Goal: Obtain resource: Download file/media

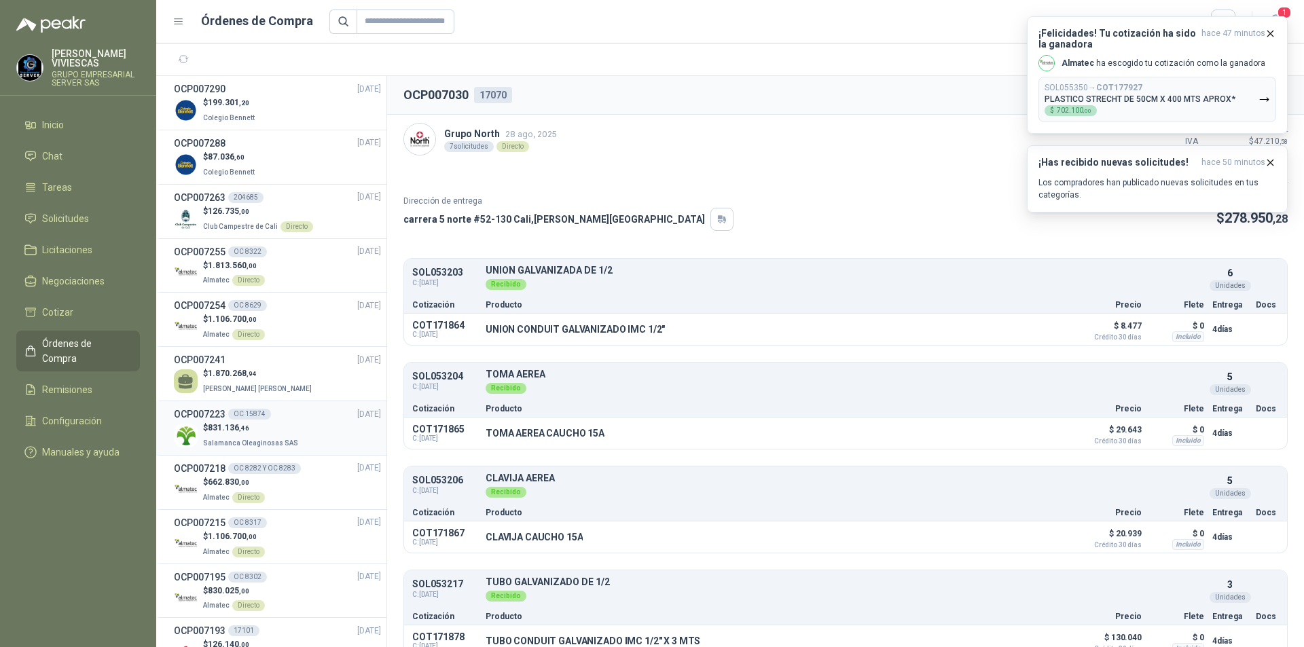
scroll to position [204, 0]
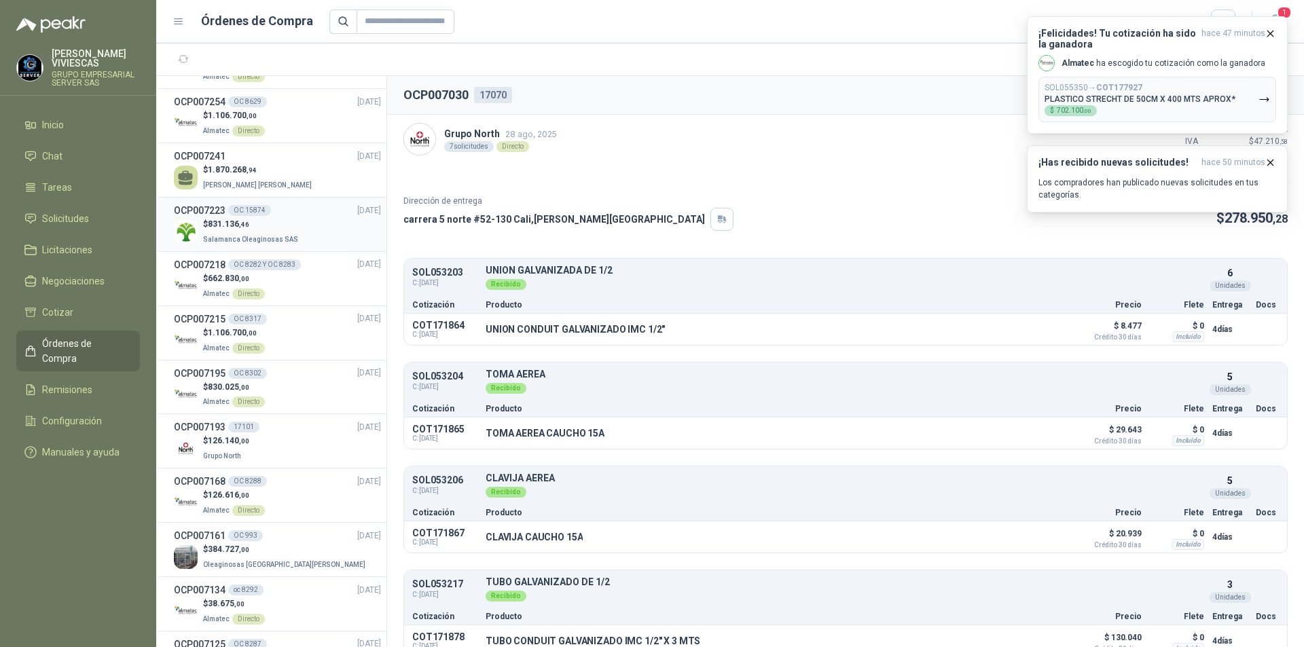
click at [315, 219] on div "$ 831.136 ,46 Salamanca Oleaginosas SAS" at bounding box center [277, 232] width 207 height 28
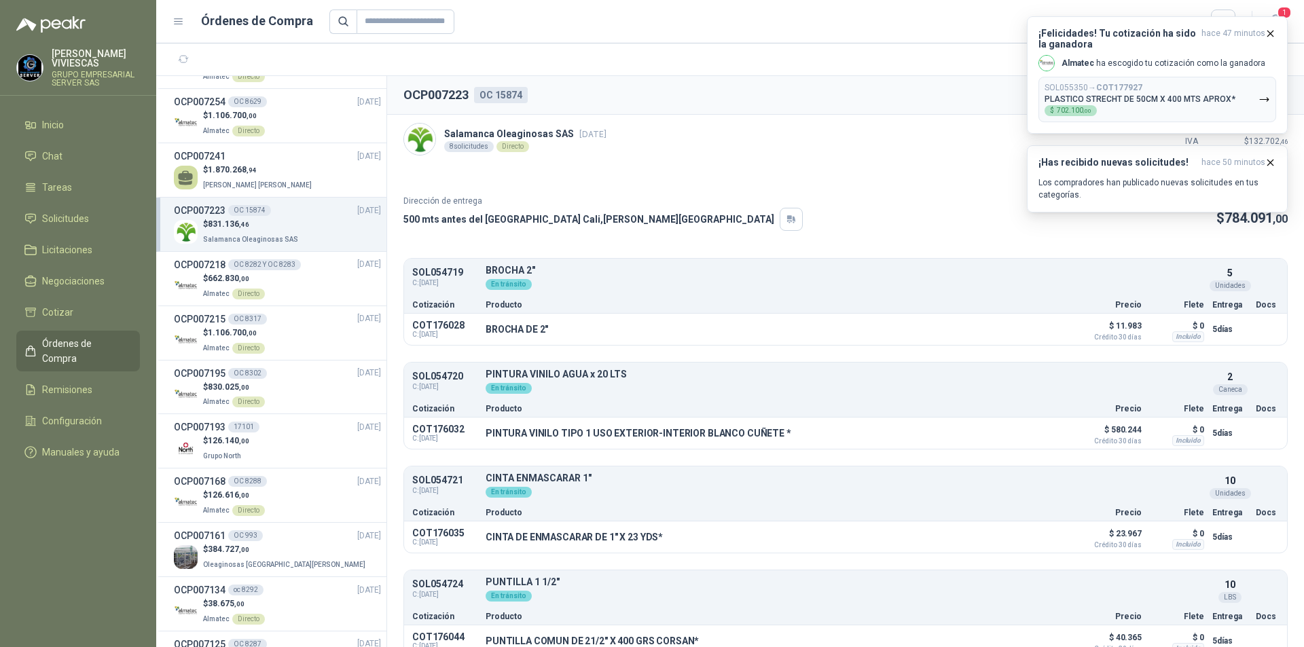
scroll to position [68, 0]
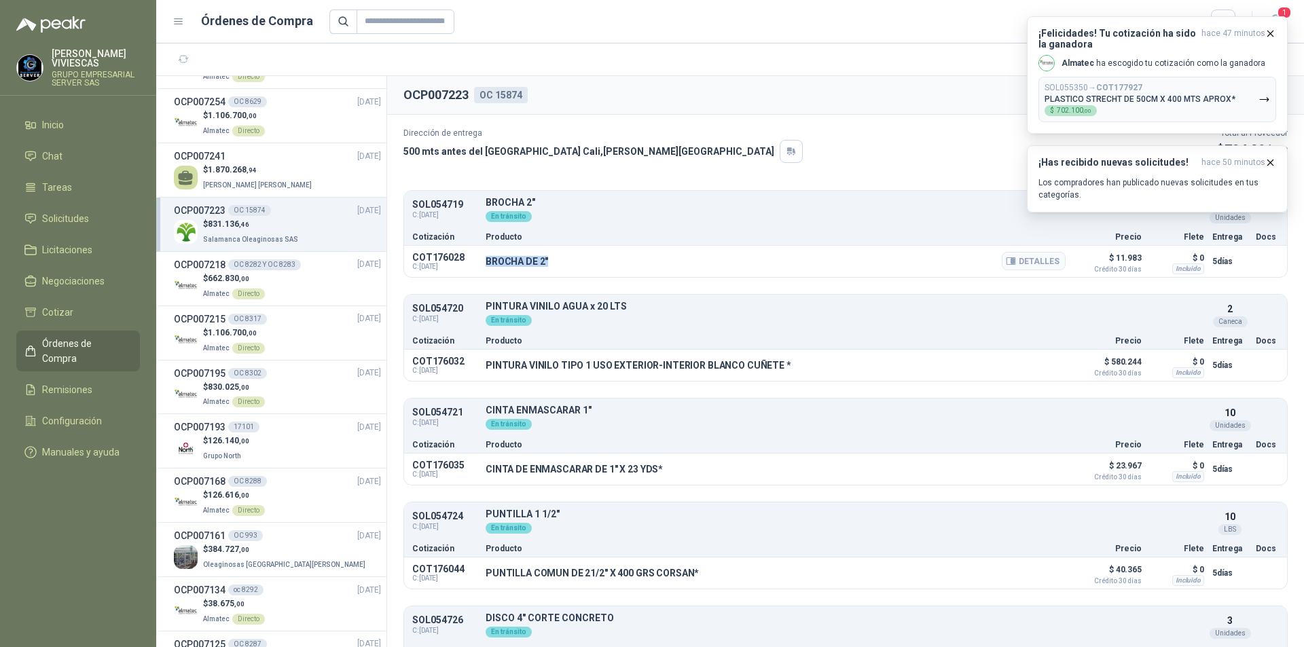
drag, startPoint x: 549, startPoint y: 258, endPoint x: 486, endPoint y: 261, distance: 62.6
click at [486, 261] on div "BROCHA DE 2" Detalles" at bounding box center [776, 261] width 580 height 23
copy p "BROCHA DE 2""
click at [1034, 263] on button "Detalles" at bounding box center [1034, 261] width 64 height 18
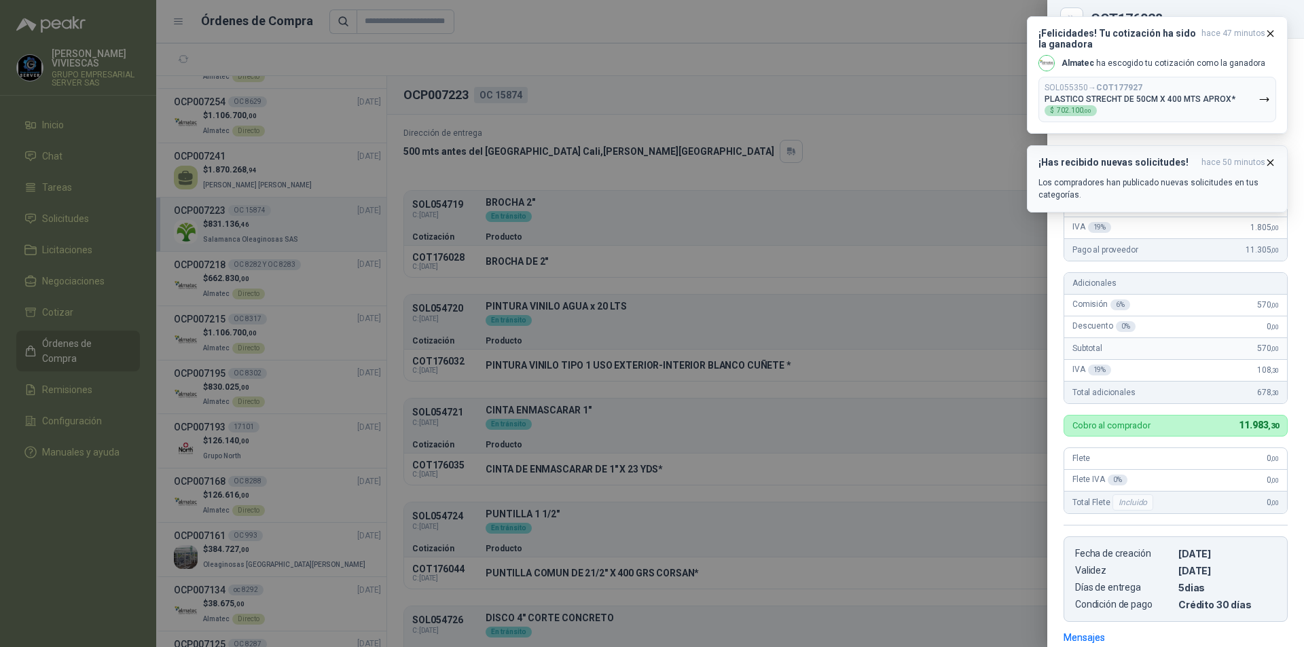
scroll to position [257, 0]
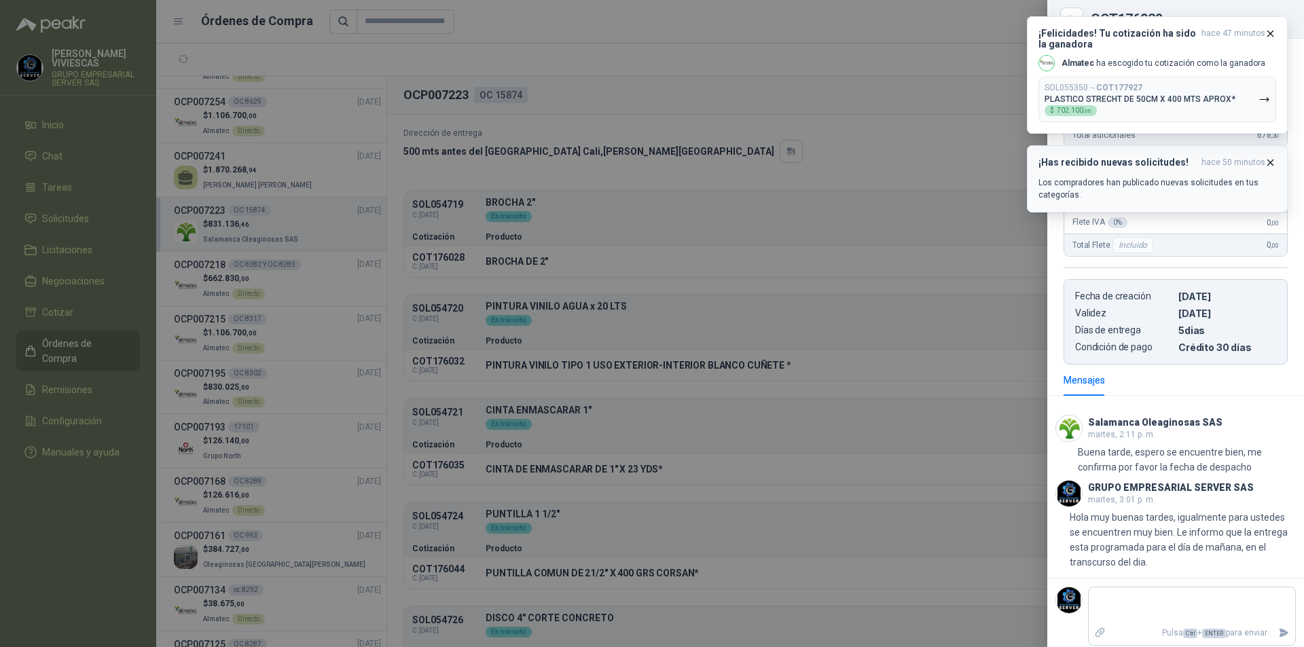
click at [1262, 157] on span "hace 50 minutos" at bounding box center [1233, 163] width 64 height 12
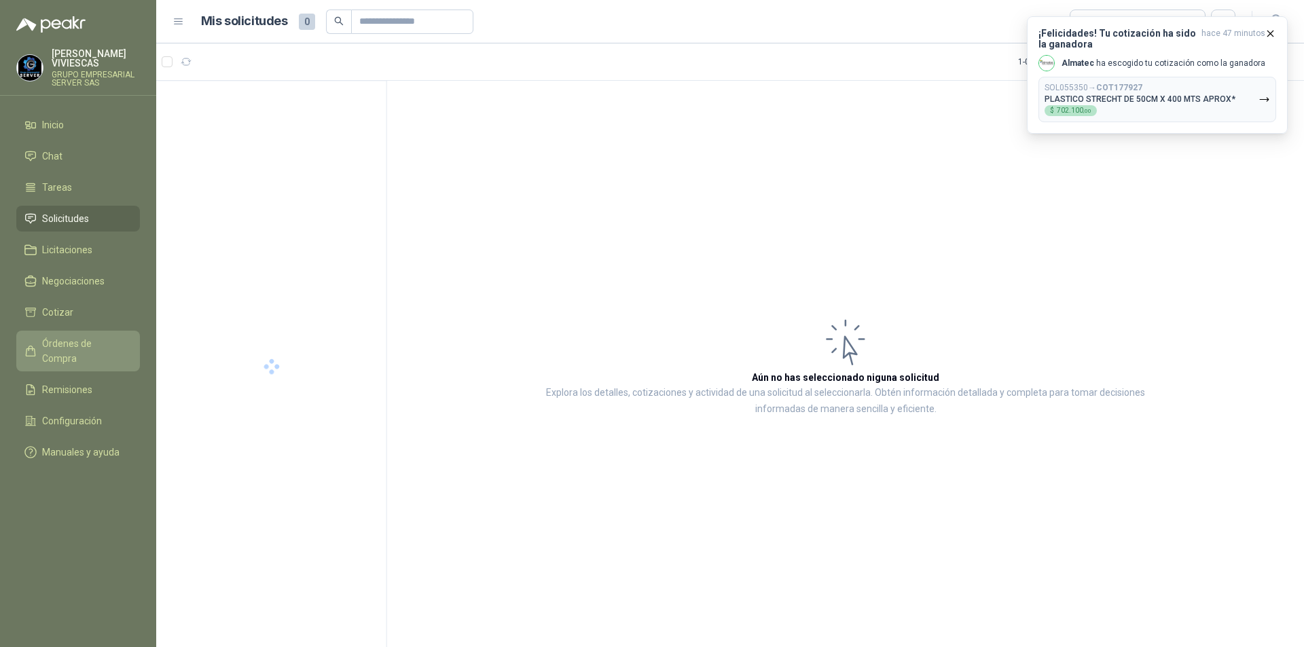
click at [85, 348] on span "Órdenes de Compra" at bounding box center [84, 351] width 85 height 30
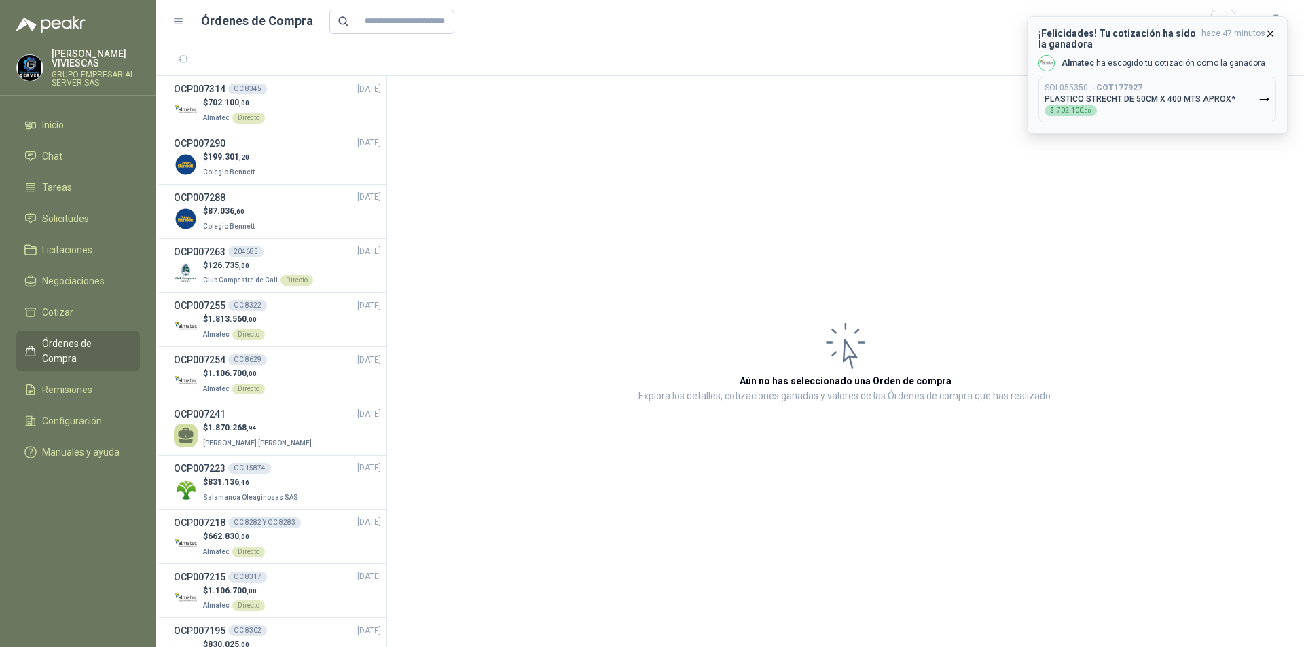
click at [1275, 32] on icon "button" at bounding box center [1271, 34] width 12 height 12
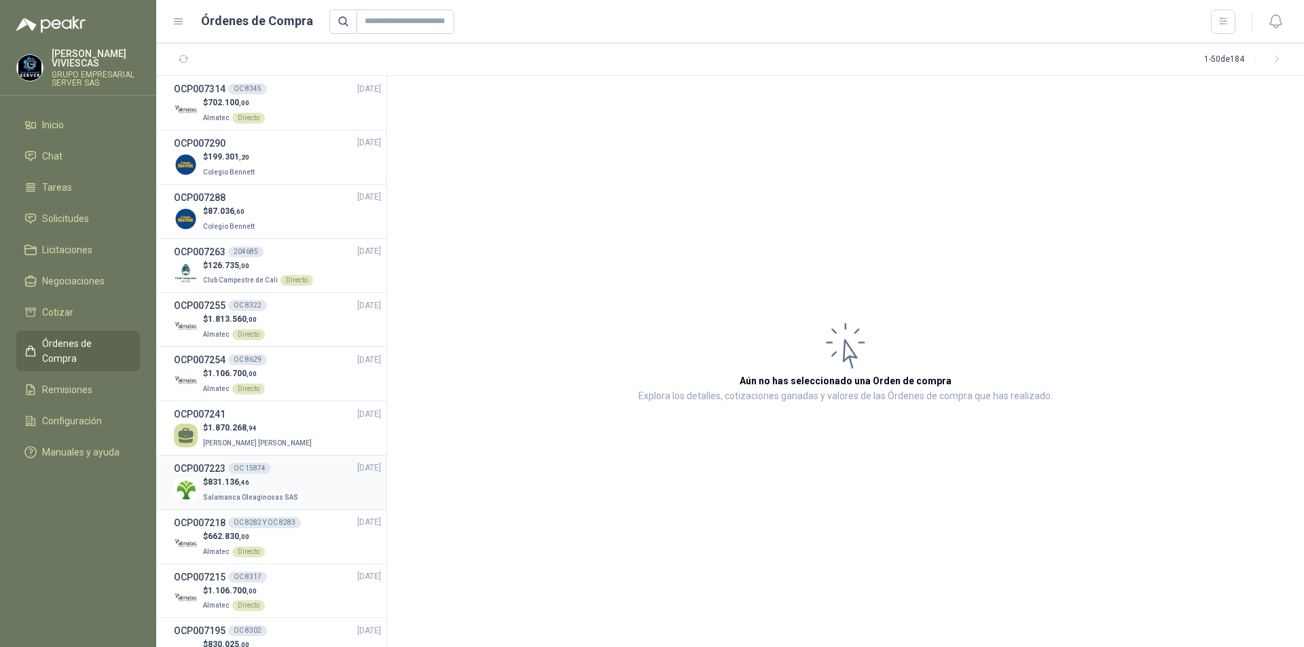
click at [311, 481] on div "$ 831.136 ,46 Salamanca Oleaginosas SAS" at bounding box center [277, 490] width 207 height 28
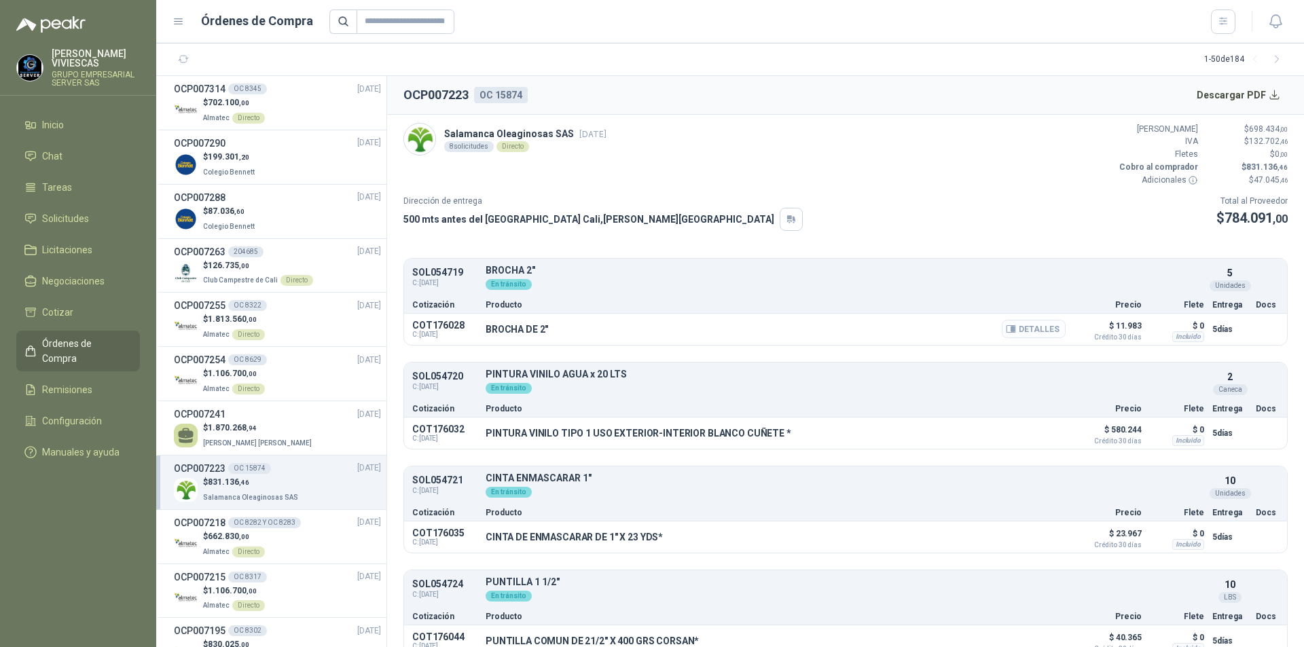
click at [1051, 324] on button "Detalles" at bounding box center [1034, 329] width 64 height 18
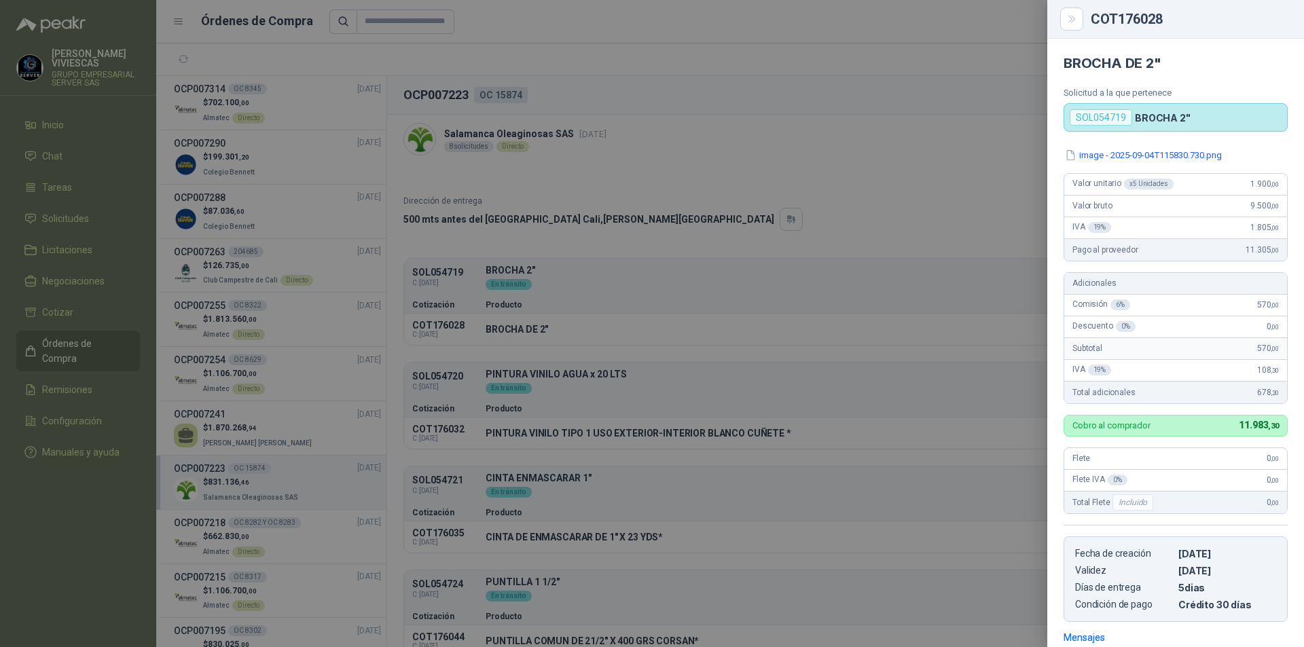
click at [527, 385] on div at bounding box center [652, 323] width 1304 height 647
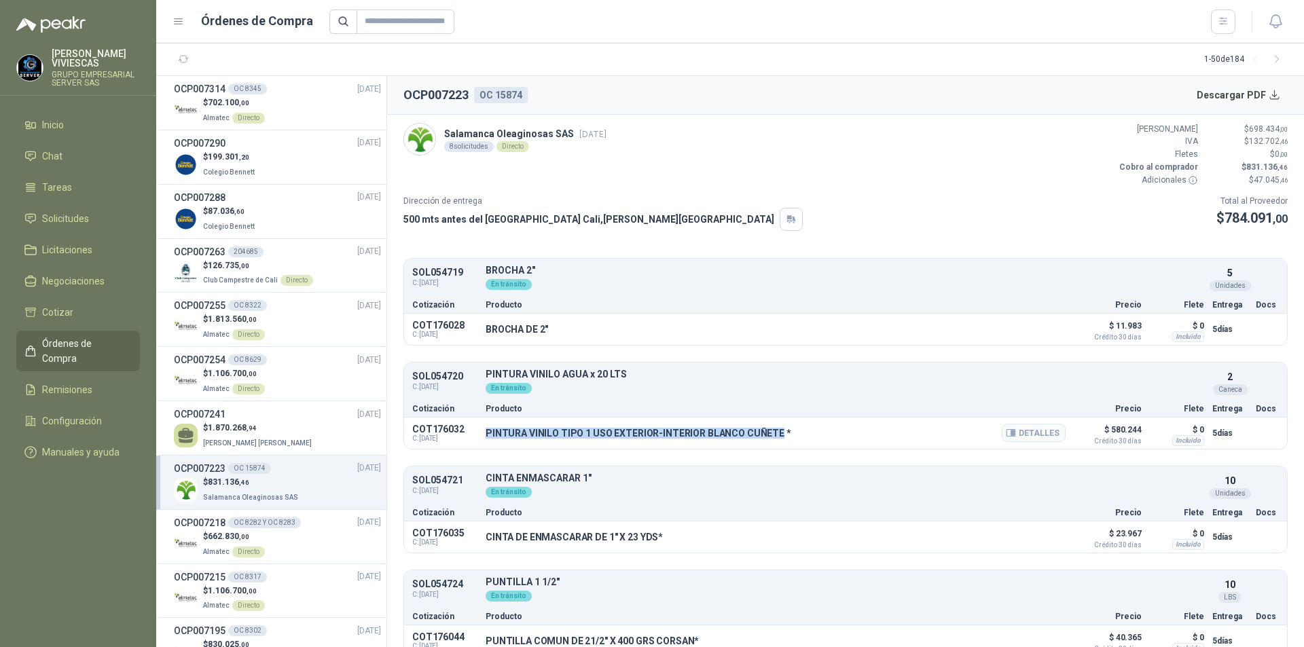
drag, startPoint x: 488, startPoint y: 432, endPoint x: 776, endPoint y: 437, distance: 288.0
click at [776, 437] on p "PINTURA VINILO TIPO 1 USO EXTERIOR-INTERIOR BLANCO CUÑETE *" at bounding box center [639, 433] width 306 height 11
copy p "PINTURA VINILO TIPO 1 USO EXTERIOR-INTERIOR [PERSON_NAME] CUÑETE"
click at [1039, 431] on button "Detalles" at bounding box center [1034, 433] width 64 height 18
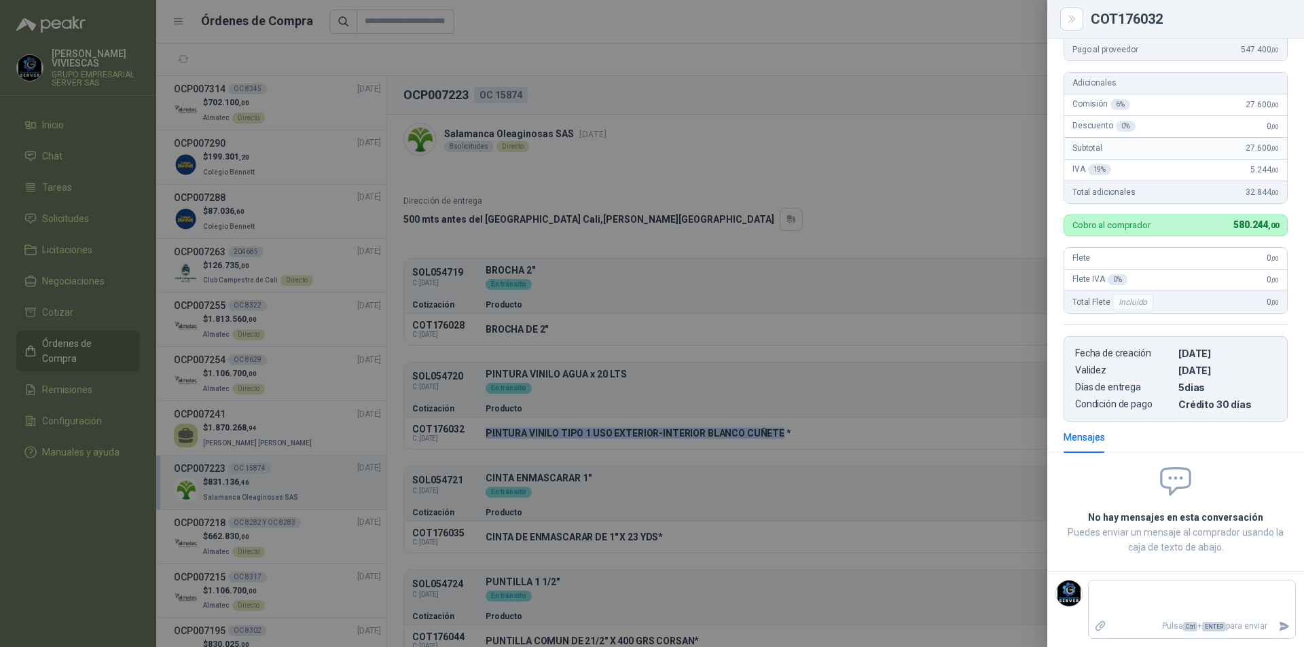
scroll to position [0, 0]
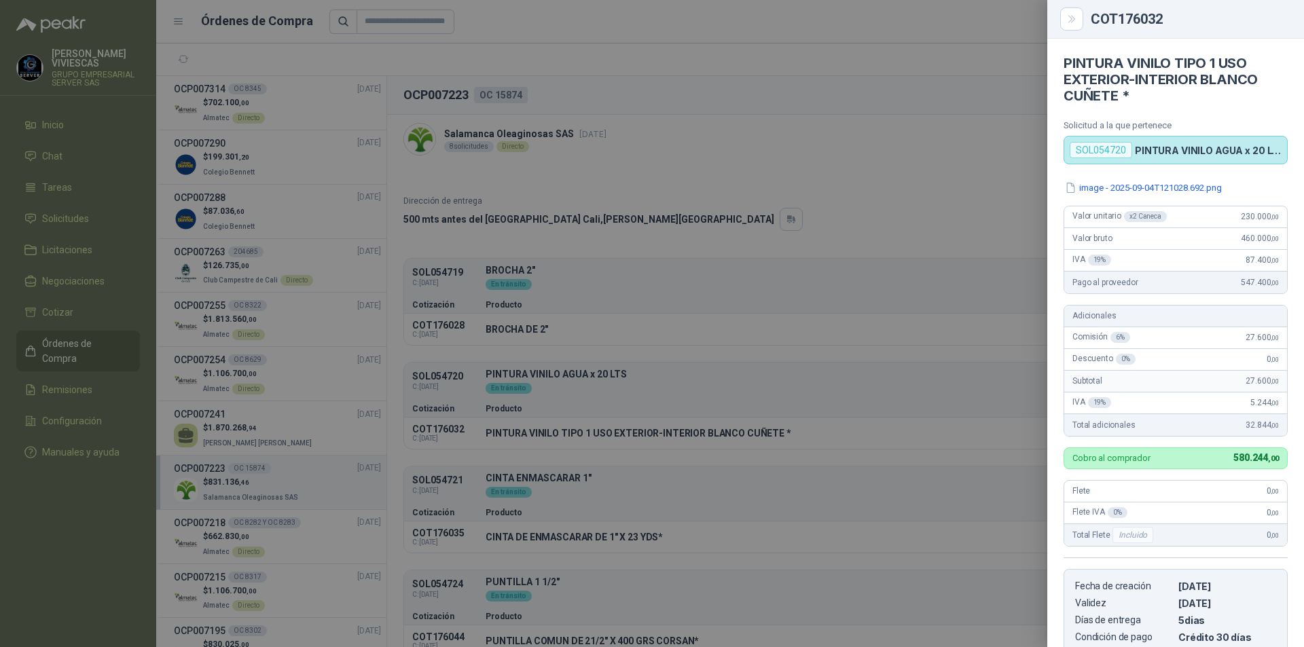
click at [759, 227] on div at bounding box center [652, 323] width 1304 height 647
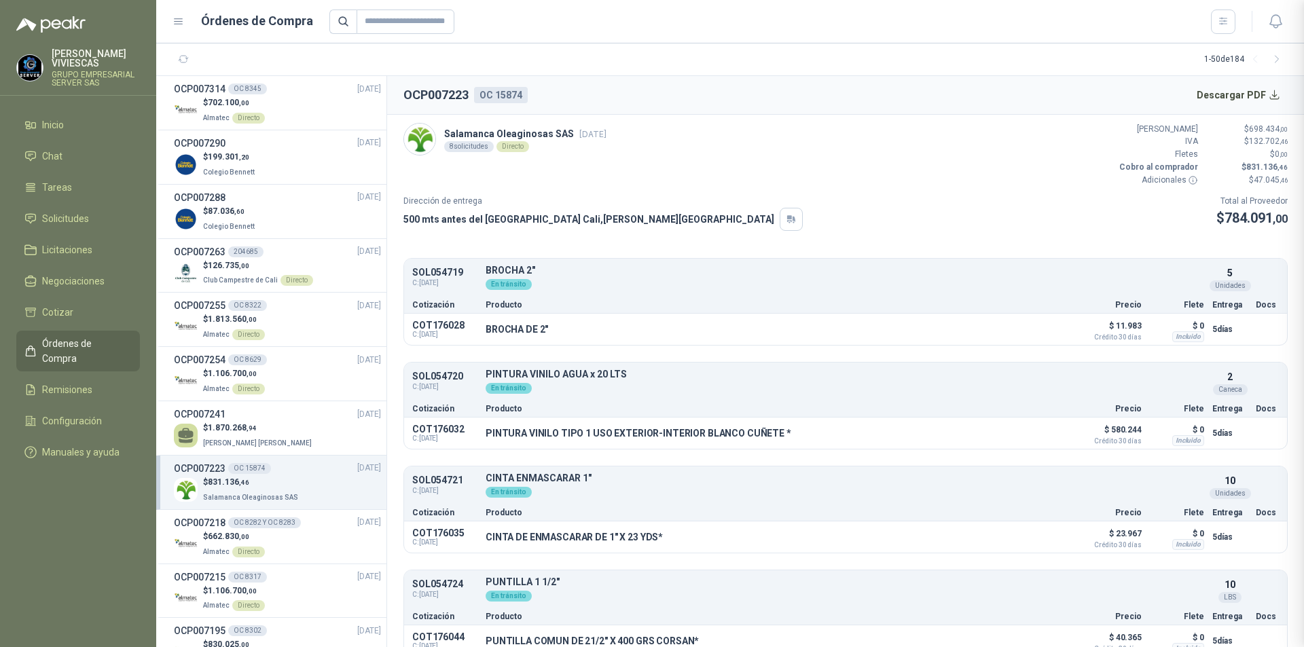
scroll to position [136, 0]
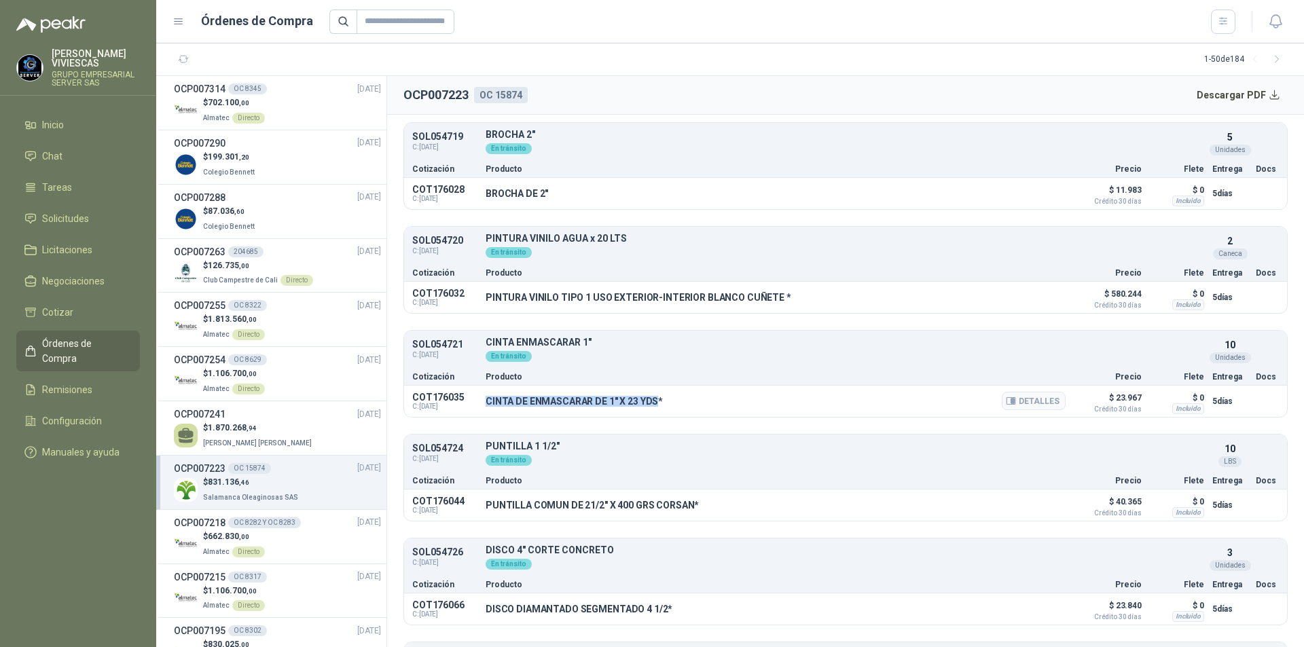
drag, startPoint x: 483, startPoint y: 402, endPoint x: 655, endPoint y: 407, distance: 171.9
click at [655, 407] on div "COT176035 C: [DATE] CINTA DE ENMASCARAR DE 1" X 23 YDS* Detalles $ 23.967 Crédi…" at bounding box center [845, 401] width 883 height 31
copy p "CINTA DE ENMASCARAR DE 1" X 23 YDS"
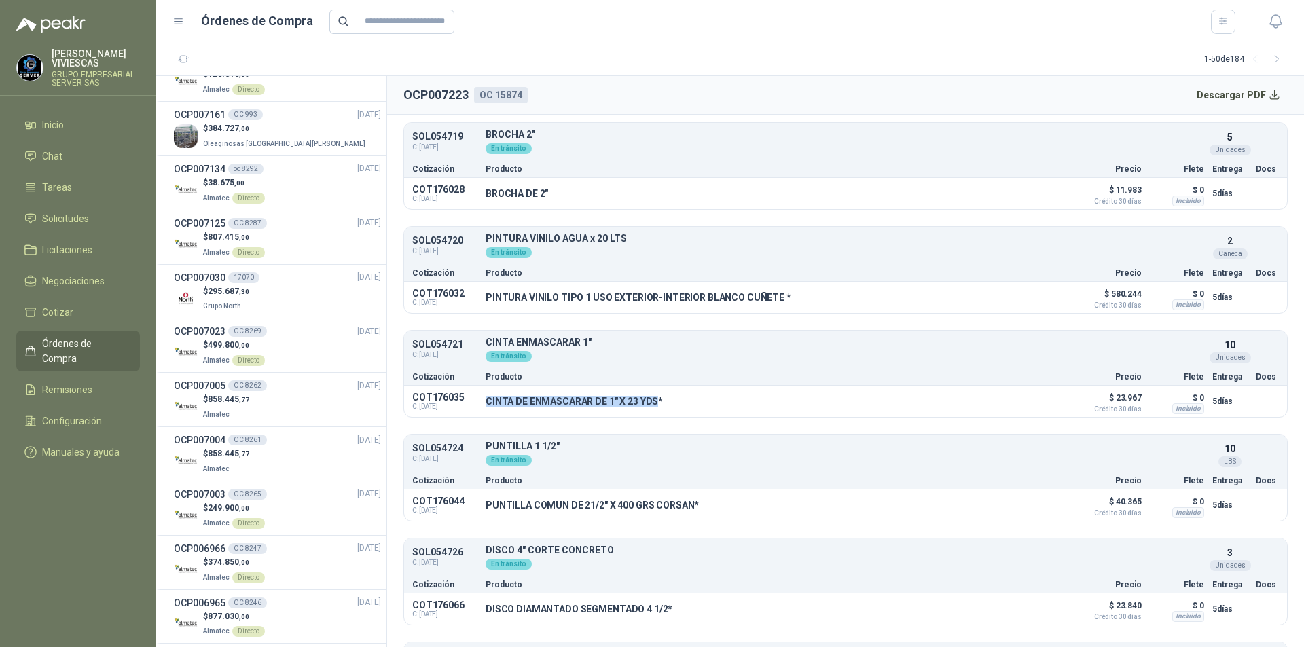
scroll to position [883, 0]
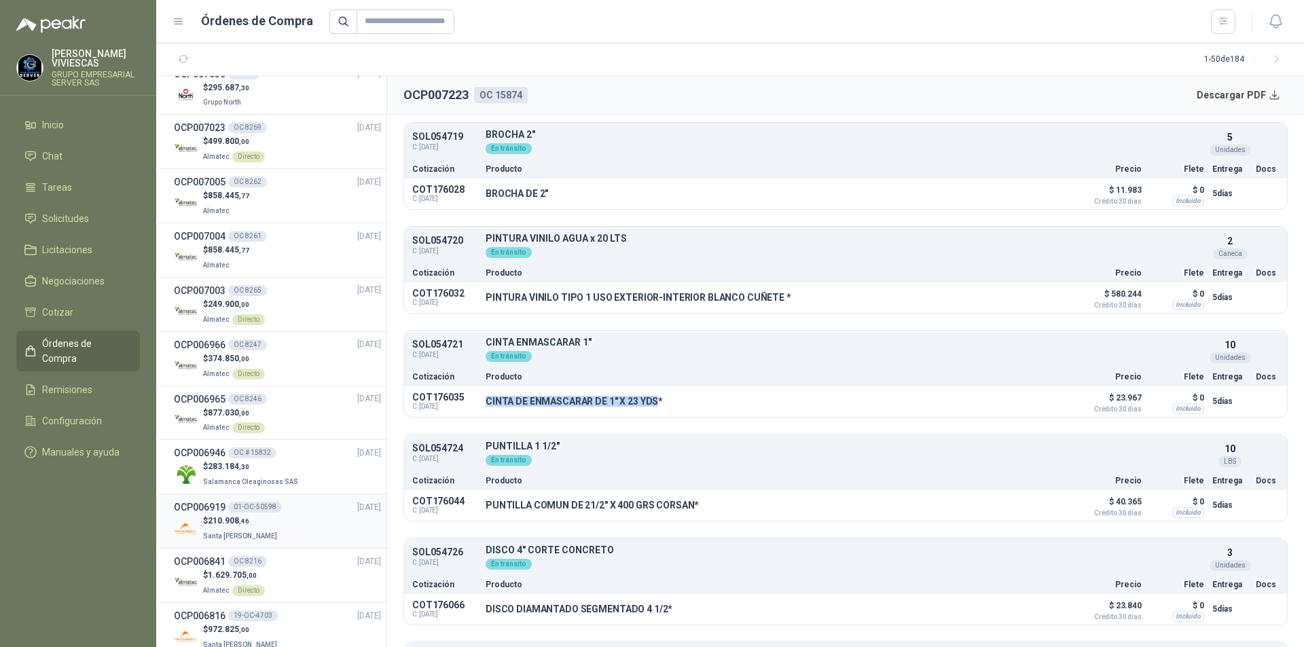
click at [313, 523] on div "$ 210.908 ,46 Santa [PERSON_NAME]" at bounding box center [277, 529] width 207 height 28
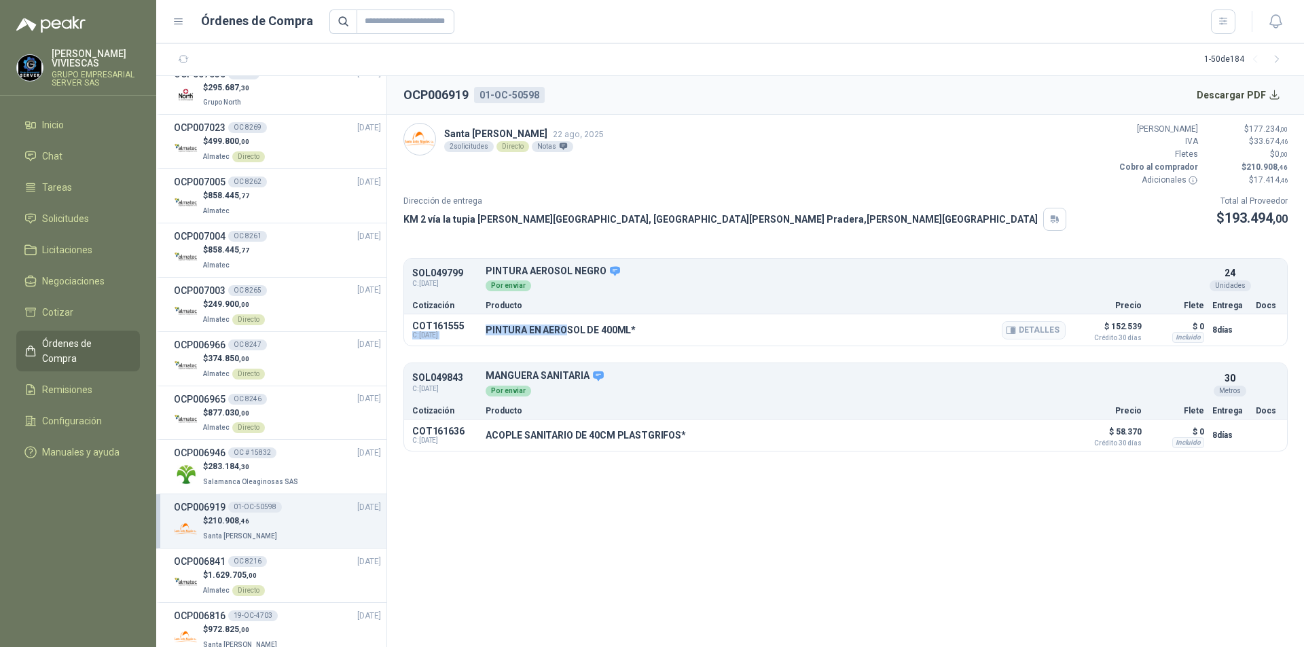
drag, startPoint x: 488, startPoint y: 330, endPoint x: 563, endPoint y: 335, distance: 74.9
click at [563, 335] on div "COT161555 C: [DATE] PINTURA EN AEROSOL DE 400ML* Detalles $ 152.539 Crédito 30 …" at bounding box center [845, 329] width 883 height 31
click at [503, 336] on div "PINTURA EN AEROSOL DE 400ML* Detalles" at bounding box center [776, 330] width 580 height 23
drag, startPoint x: 486, startPoint y: 324, endPoint x: 626, endPoint y: 332, distance: 140.8
click at [626, 332] on p "PINTURA EN AEROSOL DE 400ML*" at bounding box center [561, 330] width 150 height 11
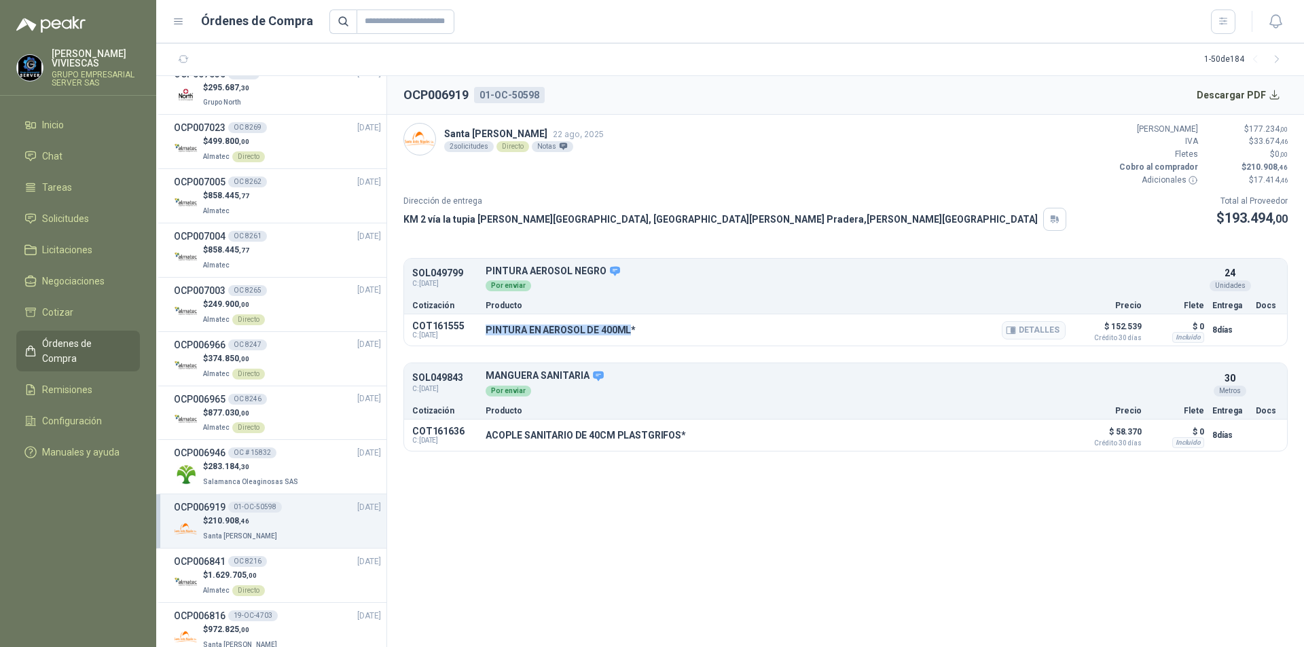
copy p "PINTURA EN AEROSOL DE 400ML"
click at [1044, 332] on button "Detalles" at bounding box center [1034, 330] width 64 height 18
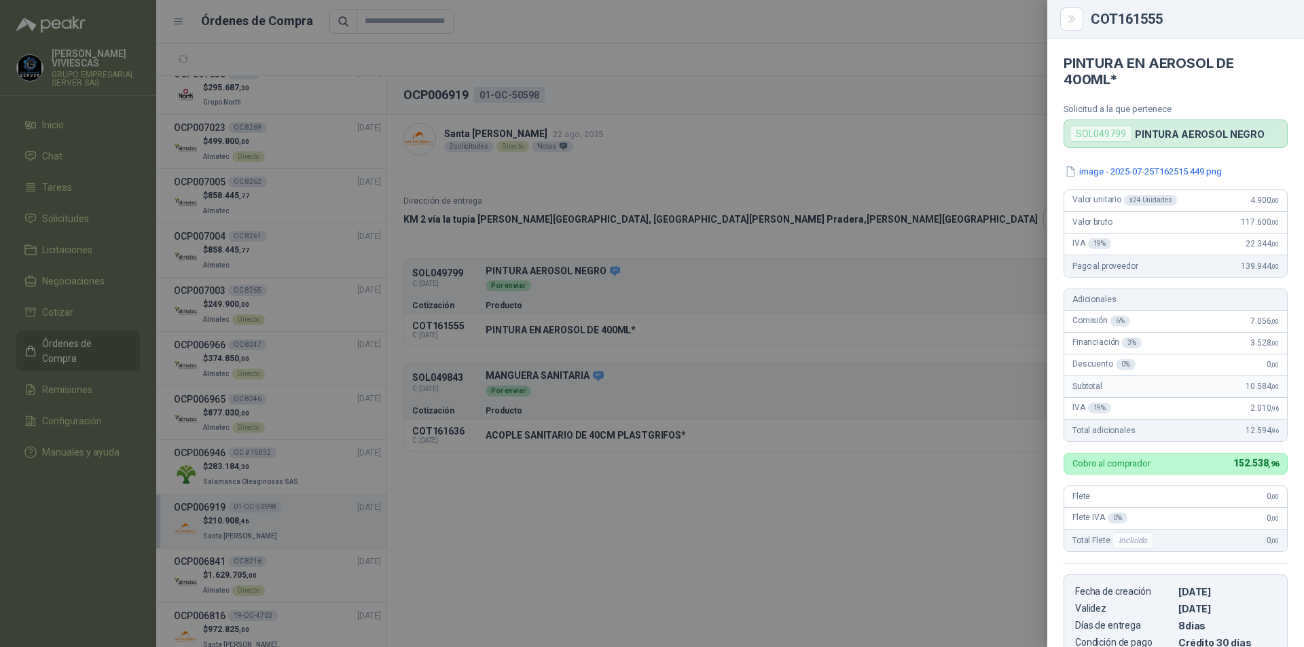
click at [653, 424] on div at bounding box center [652, 323] width 1304 height 647
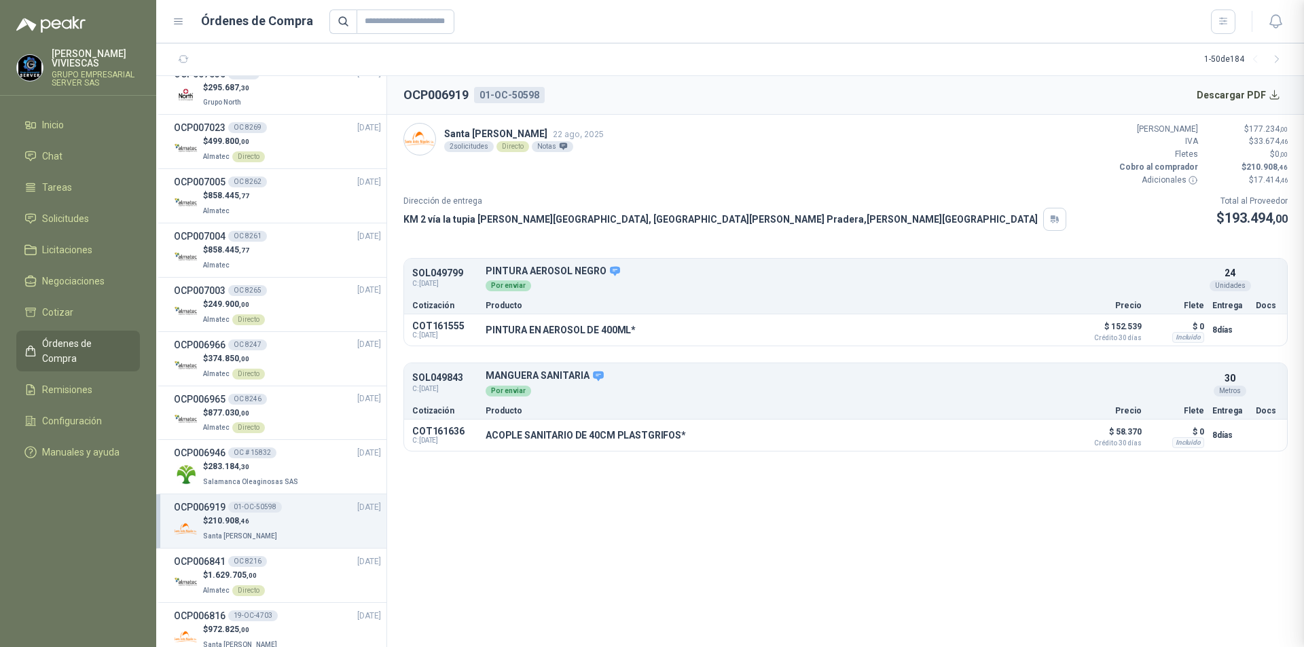
scroll to position [238, 0]
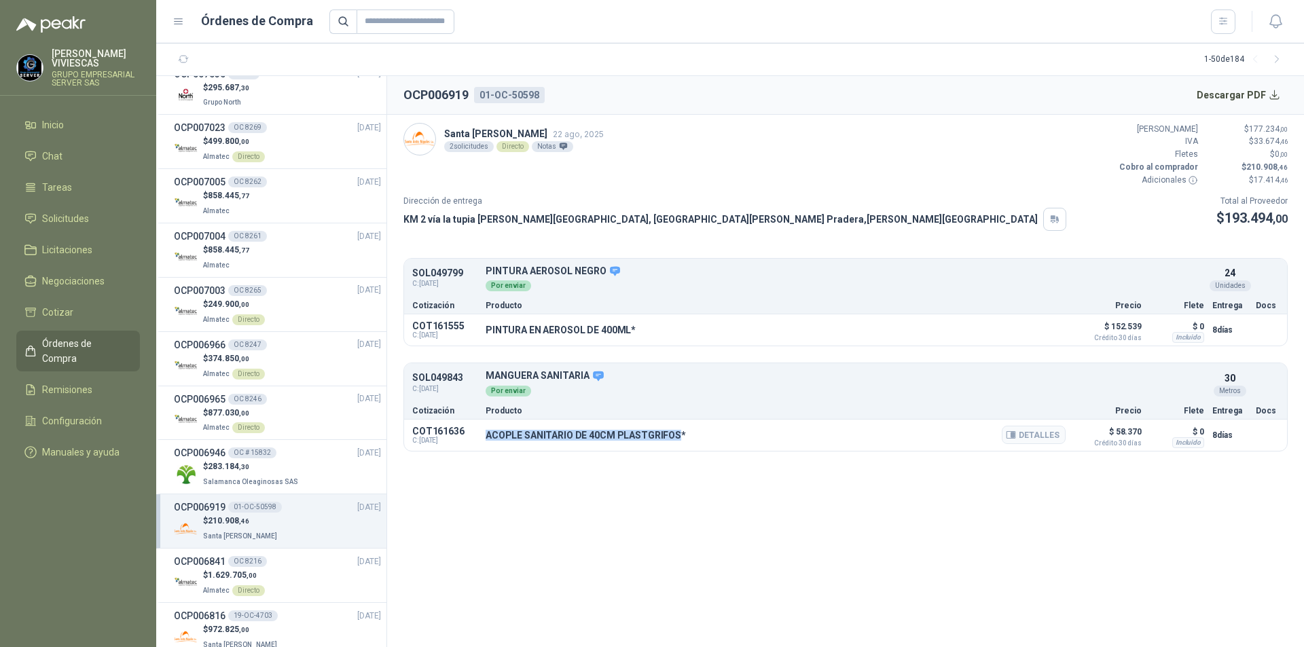
drag, startPoint x: 490, startPoint y: 439, endPoint x: 675, endPoint y: 437, distance: 185.4
click at [675, 437] on p "ACOPLE SANITARIO DE 40CM PLASTGRIFOS*" at bounding box center [586, 435] width 200 height 11
copy p "ACOPLE SANITARIO DE 40CM PLASTGRIFOS"
click at [1030, 430] on button "Detalles" at bounding box center [1034, 435] width 64 height 18
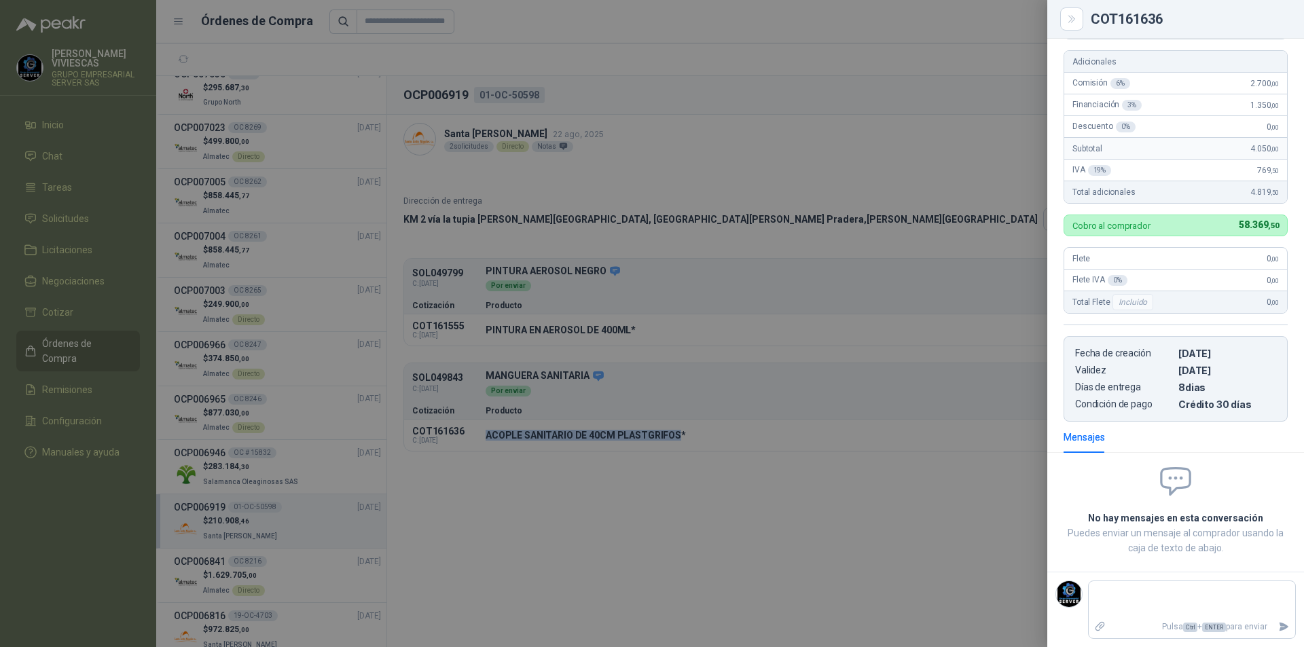
scroll to position [0, 0]
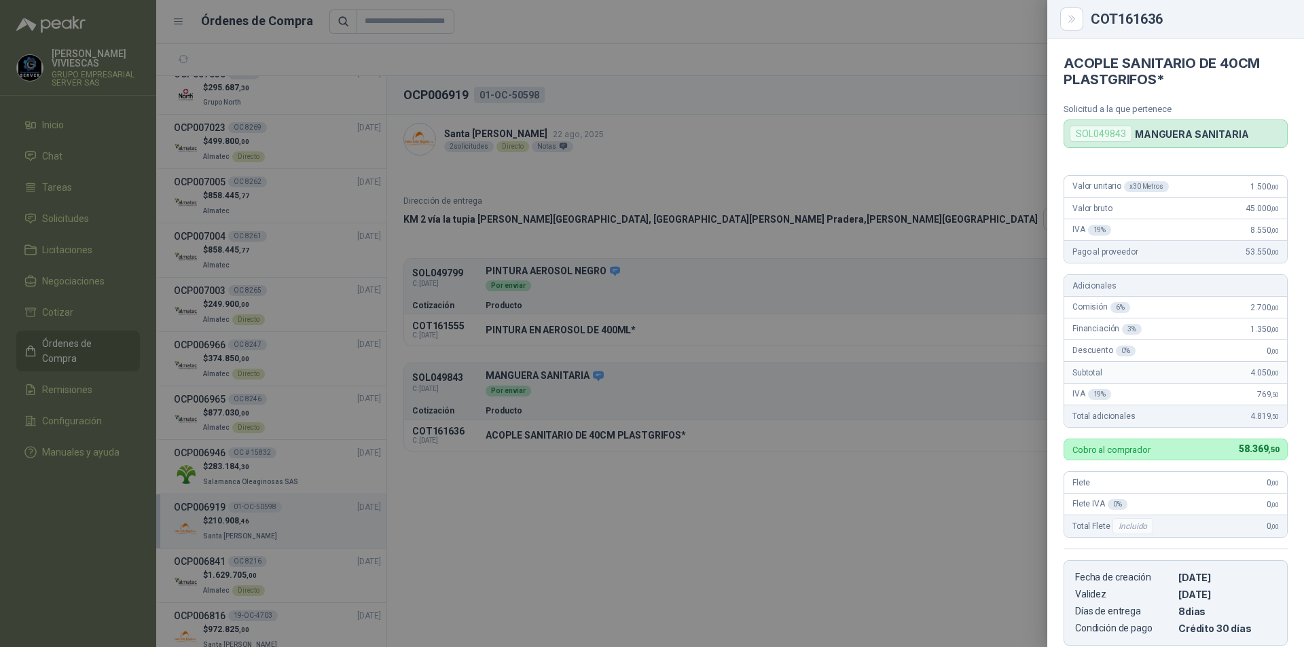
click at [978, 186] on div at bounding box center [652, 323] width 1304 height 647
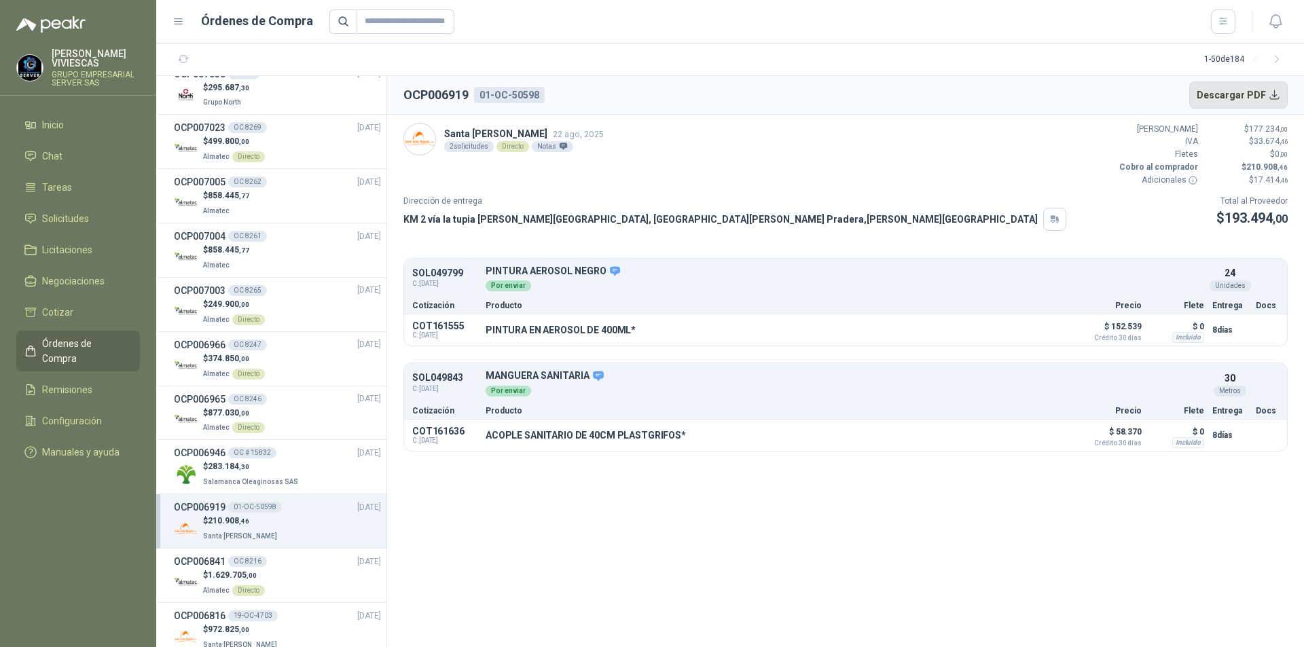
click at [1266, 92] on button "Descargar PDF" at bounding box center [1238, 94] width 99 height 27
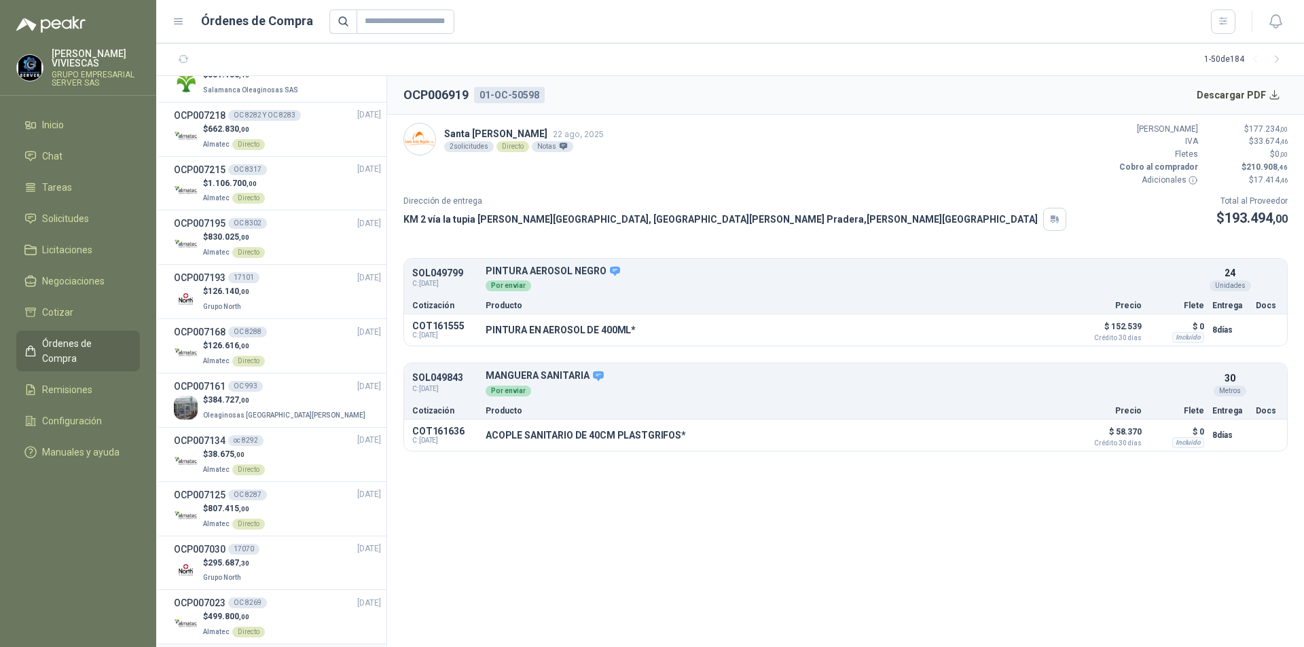
scroll to position [0, 0]
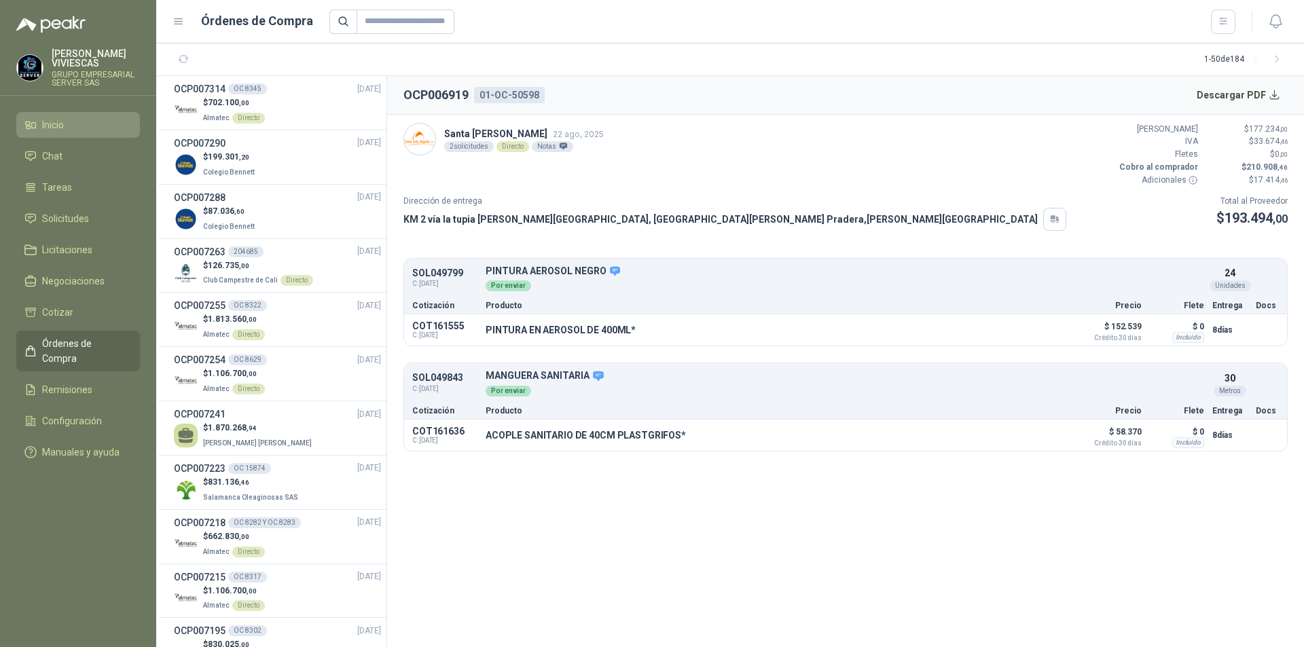
click at [56, 128] on span "Inicio" at bounding box center [53, 124] width 22 height 15
